Goal: Obtain resource: Download file/media

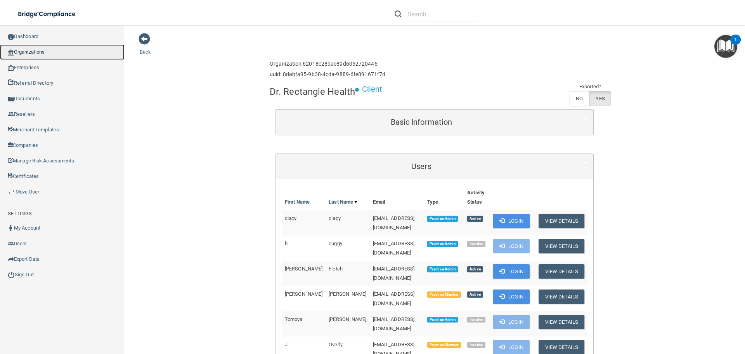
click at [38, 50] on link "Organizations" at bounding box center [62, 52] width 125 height 16
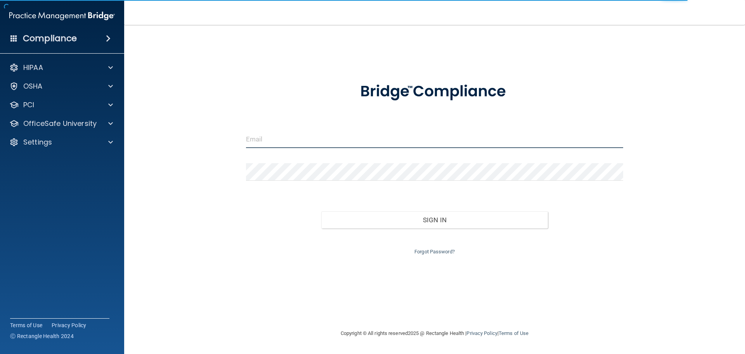
type input "[EMAIL_ADDRESS][DOMAIN_NAME]"
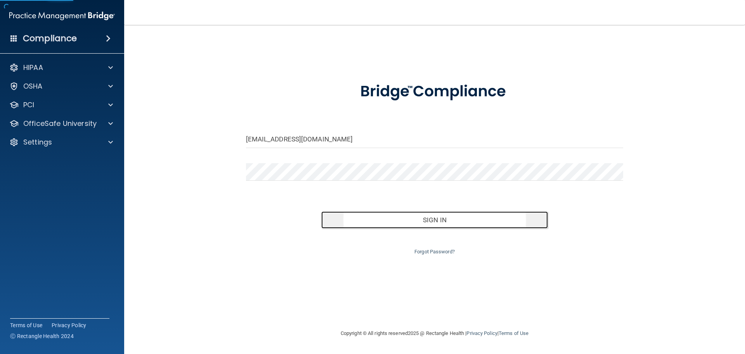
click at [361, 225] on button "Sign In" at bounding box center [434, 219] width 227 height 17
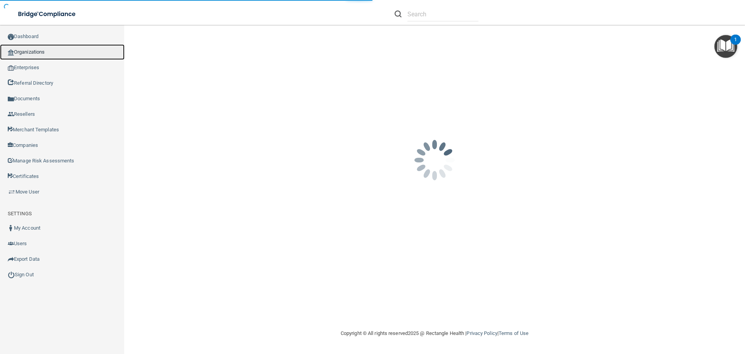
click at [35, 52] on link "Organizations" at bounding box center [62, 52] width 125 height 16
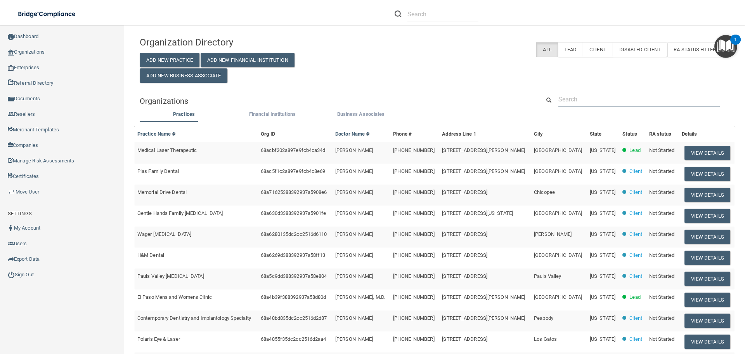
click at [572, 101] on input "text" at bounding box center [639, 99] width 161 height 14
paste input "Kind Orthodontics"
type input "Kind Orthodontics"
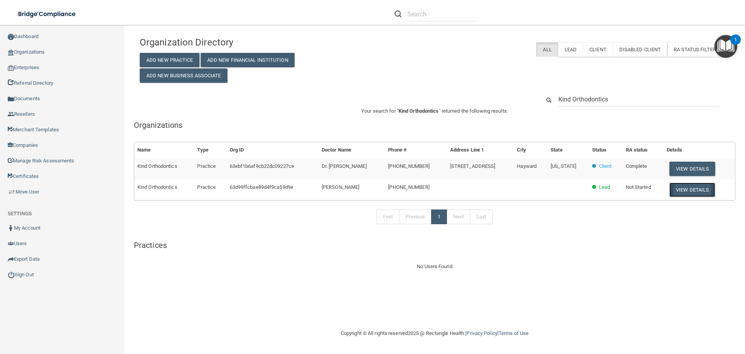
click at [683, 187] on button "View Details" at bounding box center [693, 189] width 46 height 14
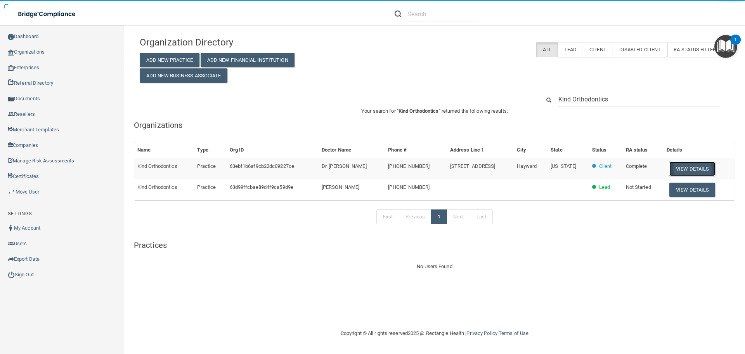
click at [692, 168] on button "View Details" at bounding box center [693, 168] width 46 height 14
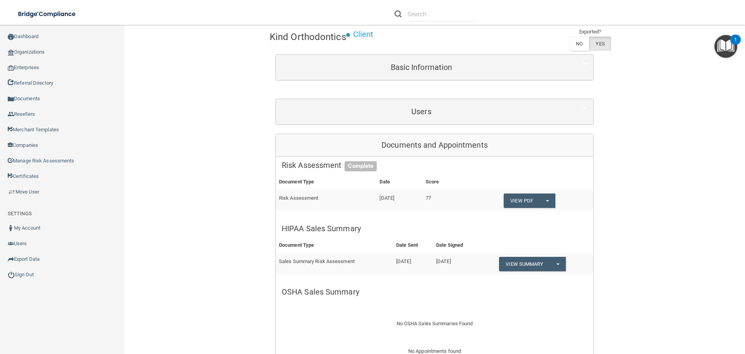
scroll to position [78, 0]
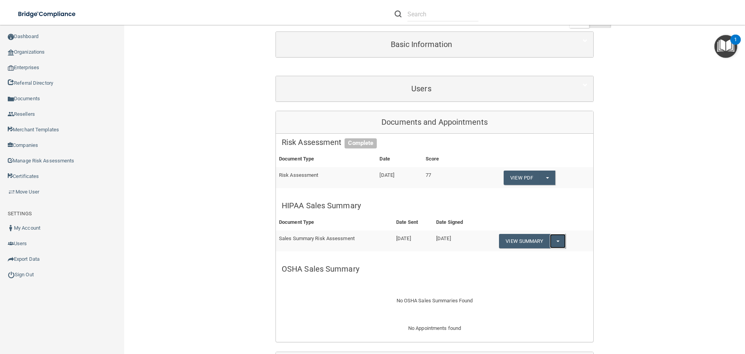
click at [554, 238] on button "Split button!" at bounding box center [558, 241] width 16 height 14
click at [542, 254] on link "Download as PDF" at bounding box center [531, 257] width 64 height 12
